Goal: Navigation & Orientation: Find specific page/section

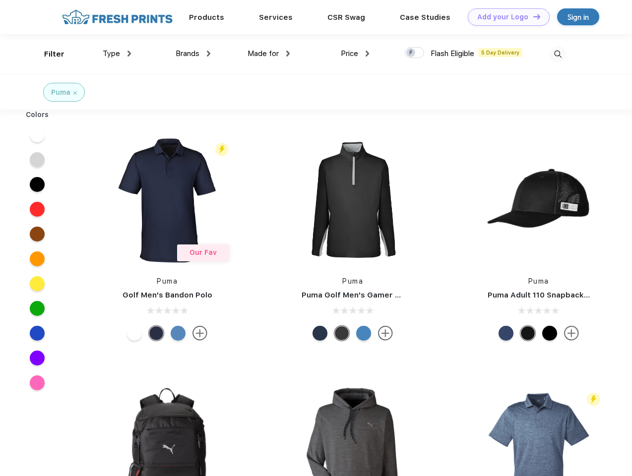
click at [505, 17] on link "Add your Logo Design Tool" at bounding box center [509, 16] width 82 height 17
click at [0, 0] on div "Design Tool" at bounding box center [0, 0] width 0 height 0
click at [532, 16] on link "Add your Logo Design Tool" at bounding box center [509, 16] width 82 height 17
click at [48, 54] on div "Filter" at bounding box center [54, 54] width 20 height 11
click at [117, 54] on span "Type" at bounding box center [111, 53] width 17 height 9
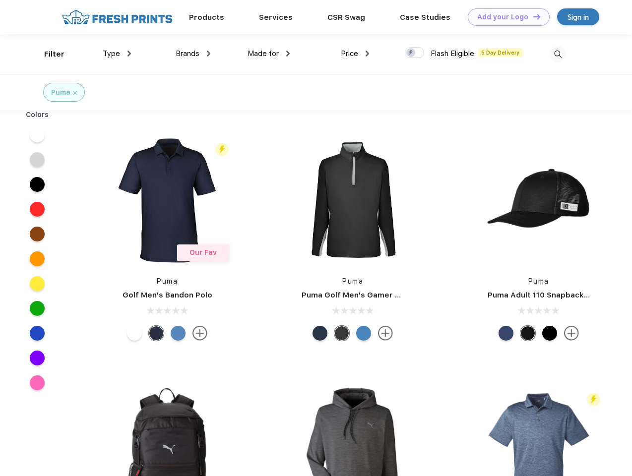
click at [193, 54] on span "Brands" at bounding box center [188, 53] width 24 height 9
click at [269, 54] on span "Made for" at bounding box center [263, 53] width 31 height 9
click at [355, 54] on span "Price" at bounding box center [349, 53] width 17 height 9
click at [415, 53] on div at bounding box center [414, 52] width 19 height 11
click at [411, 53] on input "checkbox" at bounding box center [408, 50] width 6 height 6
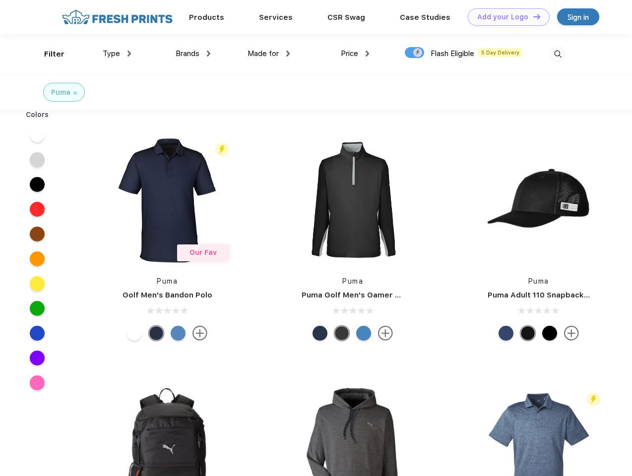
click at [558, 54] on img at bounding box center [558, 54] width 16 height 16
